Goal: Information Seeking & Learning: Get advice/opinions

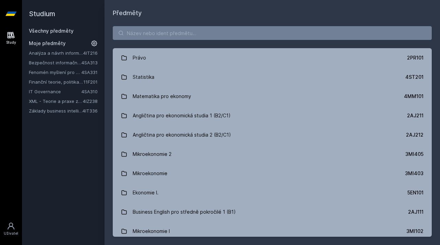
click at [41, 90] on link "IT Governance" at bounding box center [55, 91] width 53 height 7
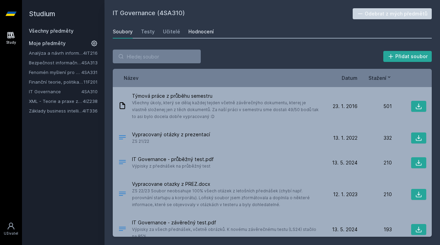
click at [198, 34] on div "Hodnocení" at bounding box center [201, 31] width 25 height 7
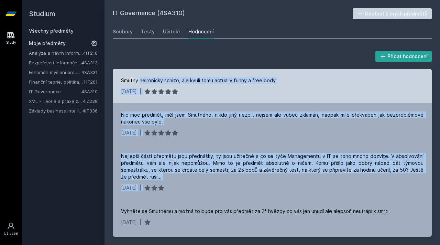
drag, startPoint x: 159, startPoint y: 125, endPoint x: 140, endPoint y: 68, distance: 59.5
click at [140, 69] on div "Smutny neironicky schizo, ale kvuli tomu actually funny a free body [DATE] | Ni…" at bounding box center [272, 153] width 319 height 168
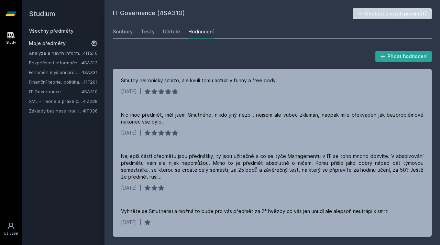
click at [248, 23] on div "IT Governance (4SA310) Odebrat z mých předmětů [GEOGRAPHIC_DATA] Testy Učitelé …" at bounding box center [272, 122] width 319 height 228
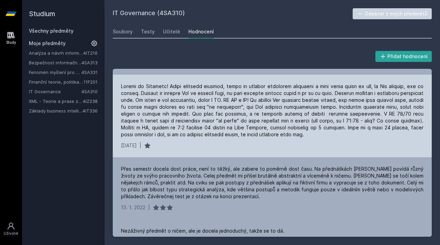
scroll to position [372, 0]
click at [240, 133] on div at bounding box center [272, 110] width 303 height 55
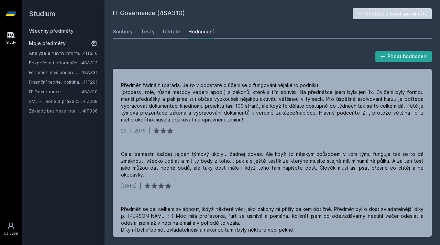
scroll to position [862, 0]
click at [58, 82] on link "Finanční teorie, politika a instituce" at bounding box center [56, 81] width 55 height 7
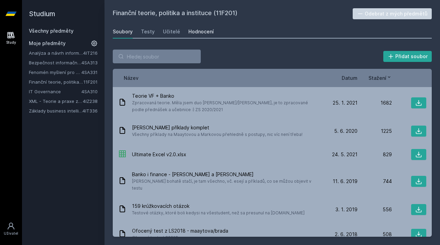
click at [191, 30] on div "Hodnocení" at bounding box center [201, 31] width 25 height 7
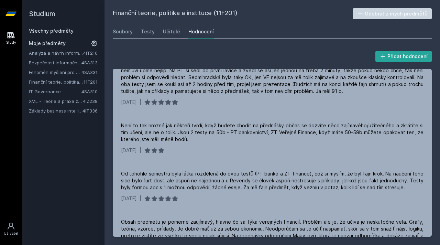
scroll to position [151, 0]
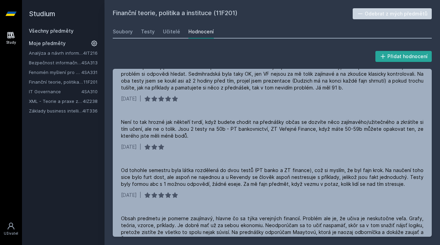
click at [108, 122] on div "Přidat hodnocení Jsem na fisu, nemám rád eko předměty a nejdou mi, ale tento mě…" at bounding box center [273, 143] width 336 height 204
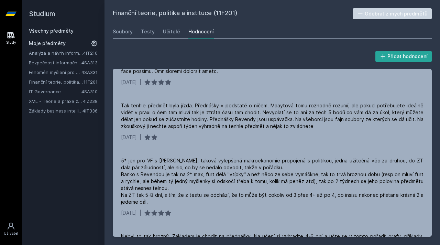
scroll to position [498, 0]
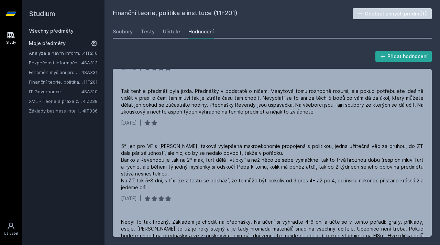
click at [67, 100] on link "XML - Teorie a praxe značkovacích jazyků" at bounding box center [56, 101] width 54 height 7
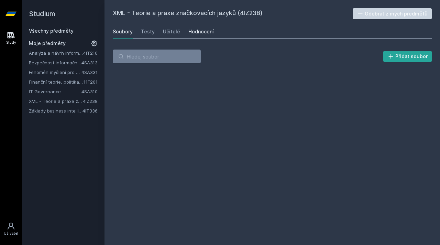
click at [203, 35] on div "Hodnocení" at bounding box center [201, 31] width 25 height 7
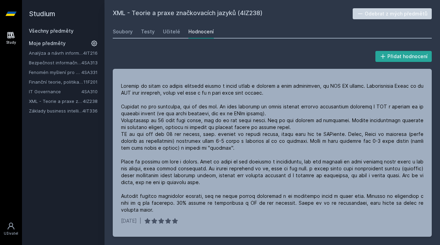
scroll to position [48, 0]
